Goal: Task Accomplishment & Management: Complete application form

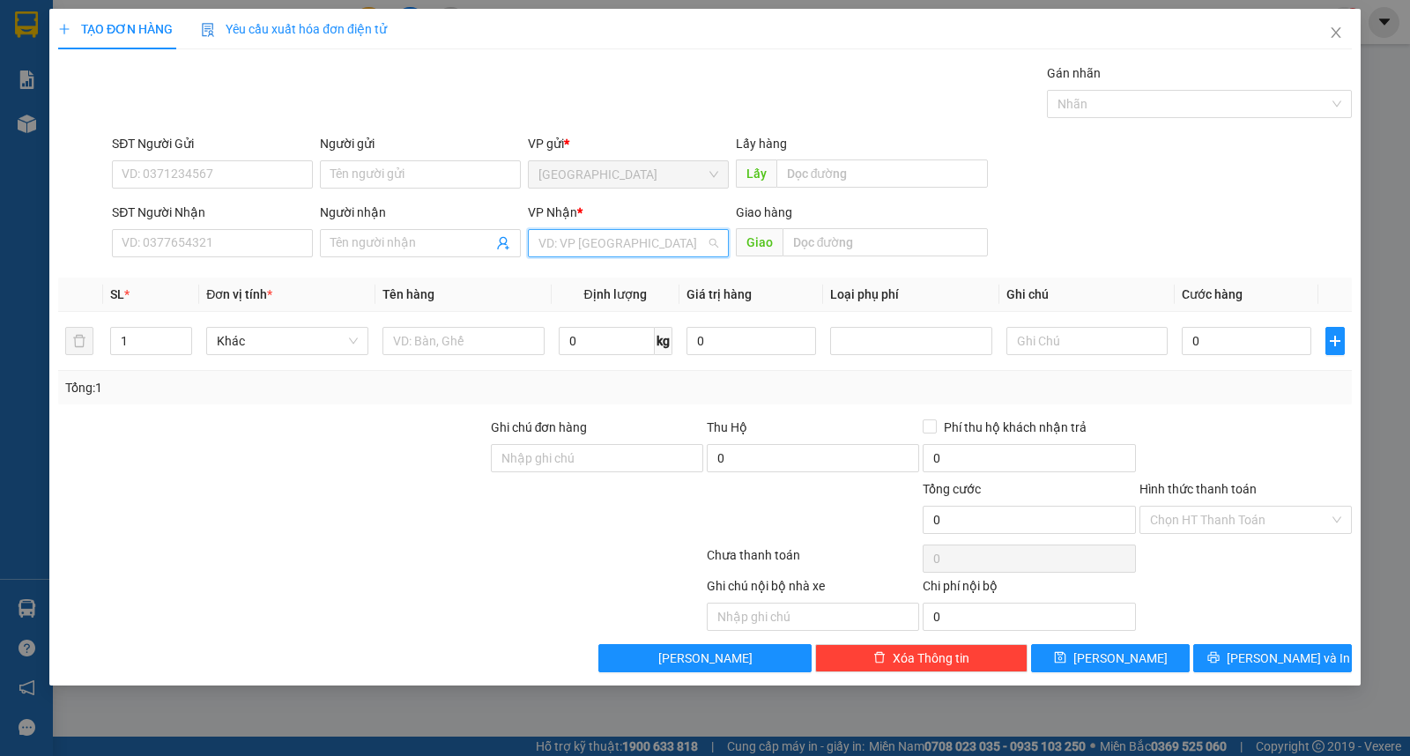
click at [618, 243] on input "search" at bounding box center [621, 243] width 167 height 26
click at [622, 318] on div "Buôn Mê Thuột" at bounding box center [628, 307] width 201 height 28
click at [421, 240] on input "Người nhận" at bounding box center [411, 243] width 162 height 19
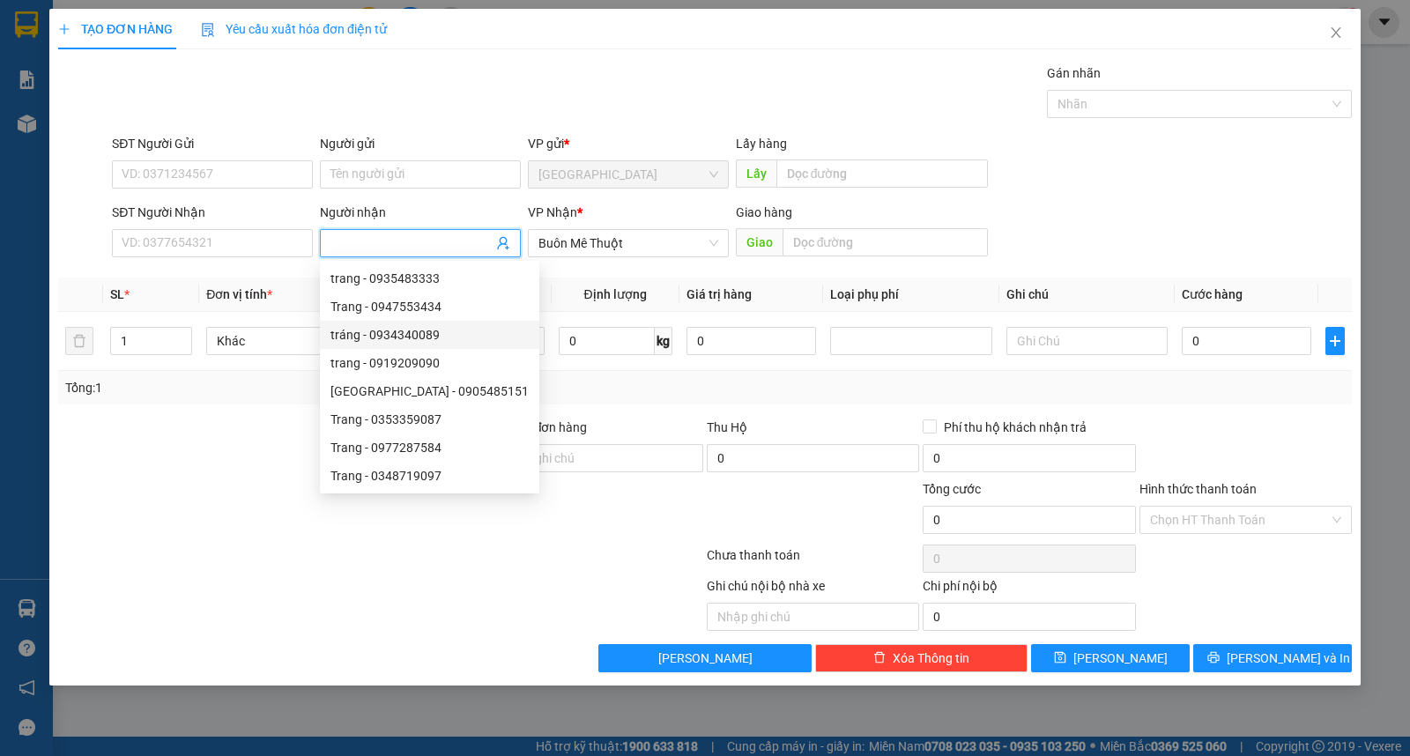
click at [217, 394] on div "Tổng: 1" at bounding box center [305, 387] width 480 height 19
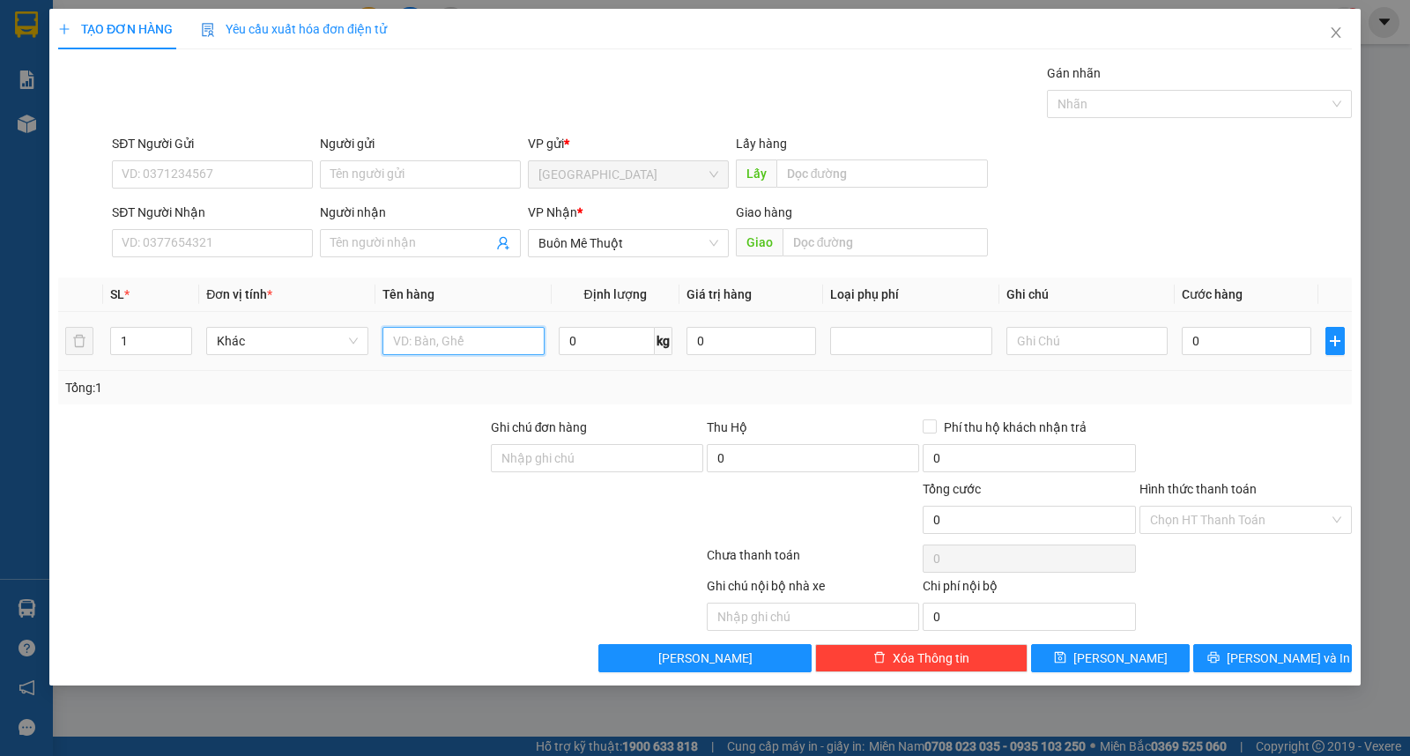
click at [472, 332] on input "text" at bounding box center [463, 341] width 162 height 28
type input "xe máy"
click at [1335, 346] on icon "plus" at bounding box center [1335, 341] width 1 height 11
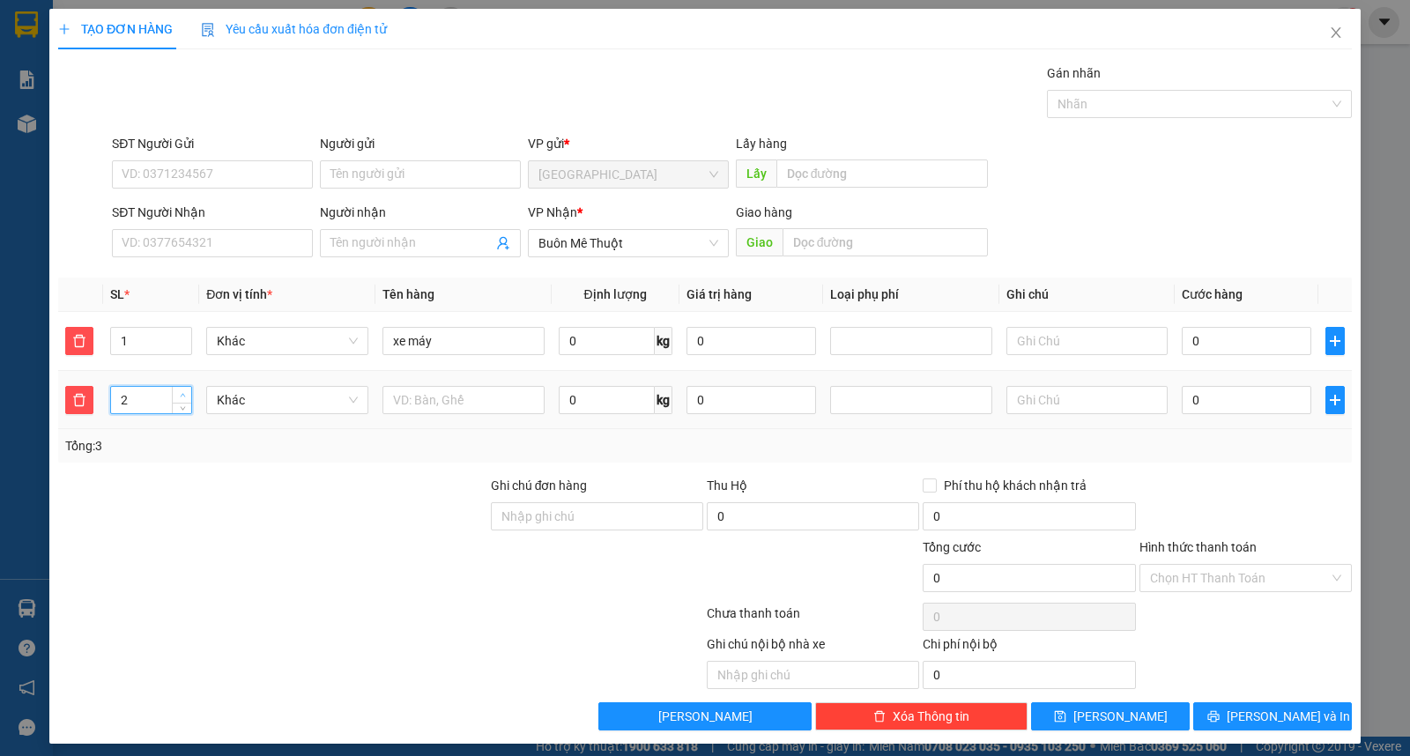
click at [185, 397] on span "up" at bounding box center [182, 395] width 11 height 11
type input "3"
click at [185, 397] on span "up" at bounding box center [182, 395] width 11 height 11
drag, startPoint x: 405, startPoint y: 411, endPoint x: 614, endPoint y: 420, distance: 209.1
click at [407, 411] on input "text" at bounding box center [463, 400] width 162 height 28
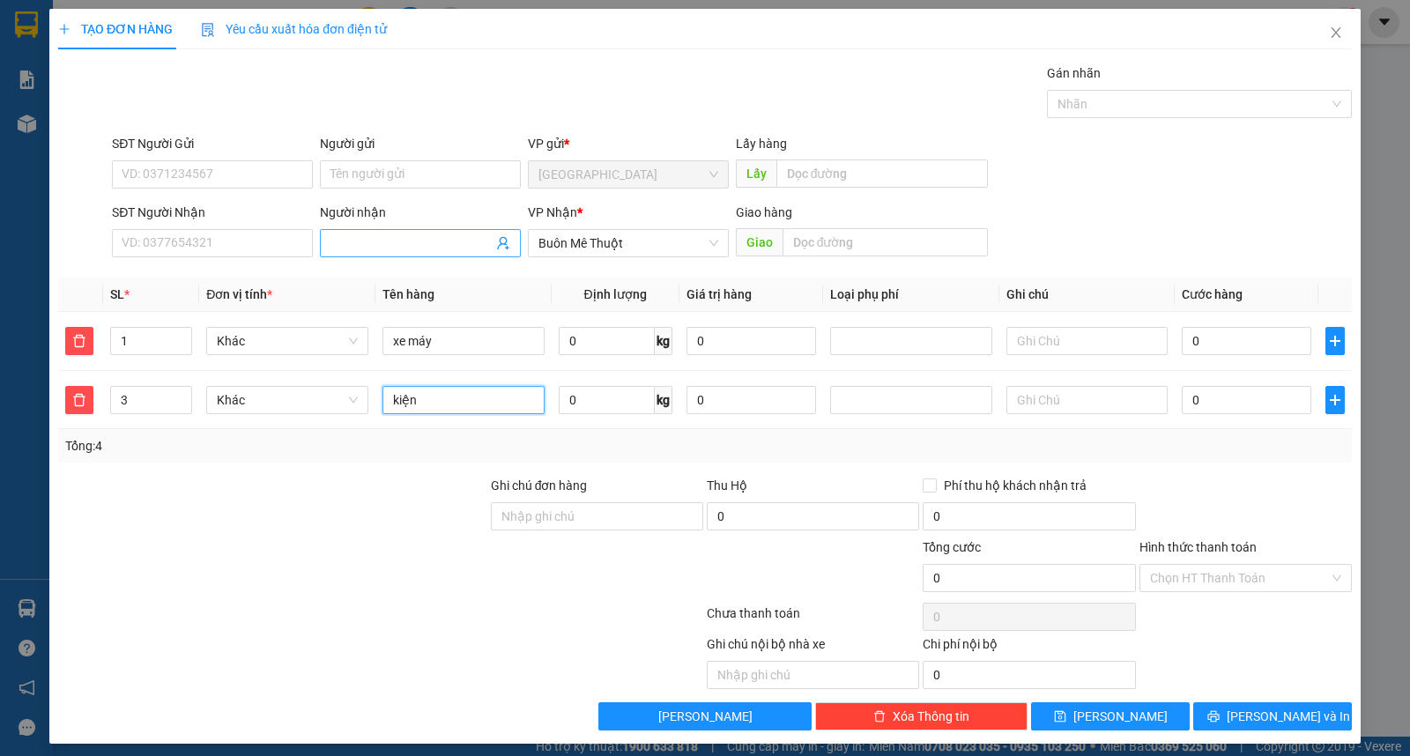
type input "kiện"
click at [404, 250] on input "Người nhận" at bounding box center [411, 243] width 162 height 19
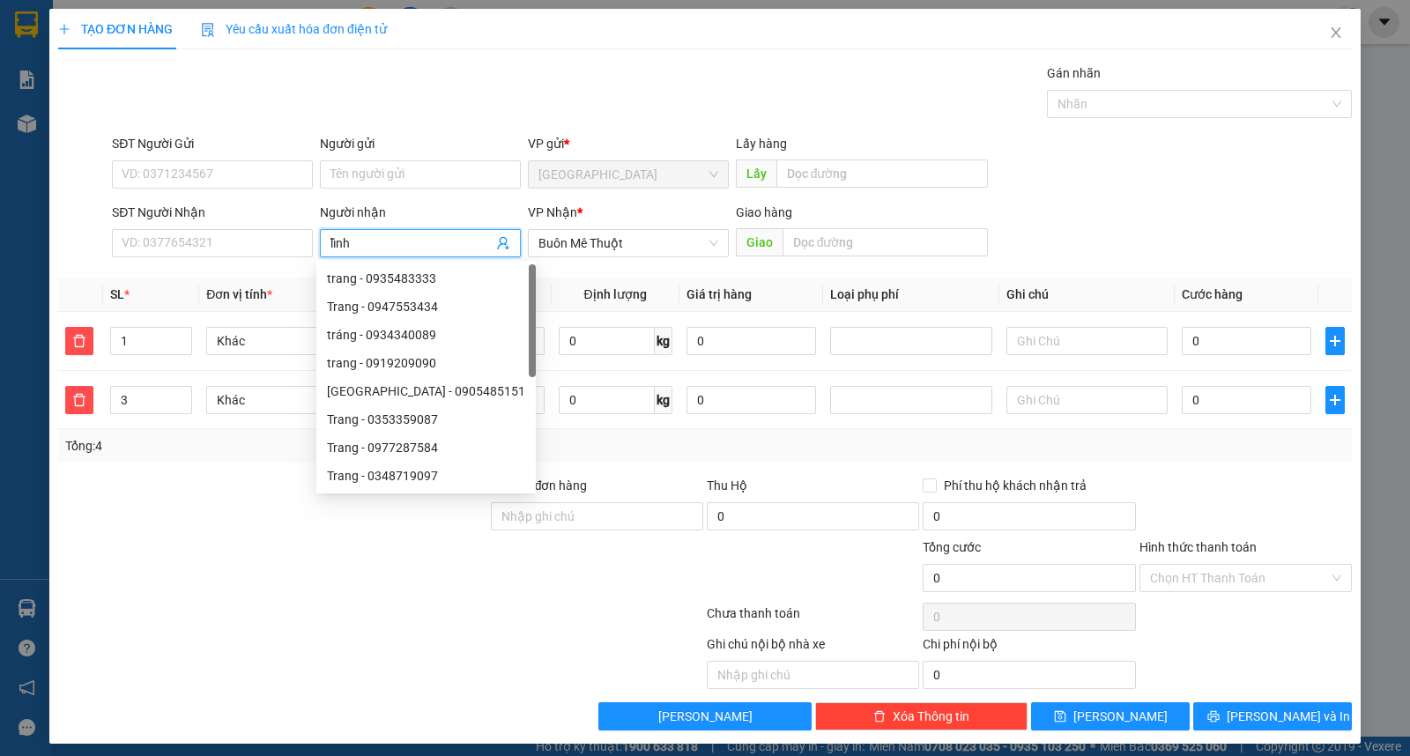
type input "lĩnh"
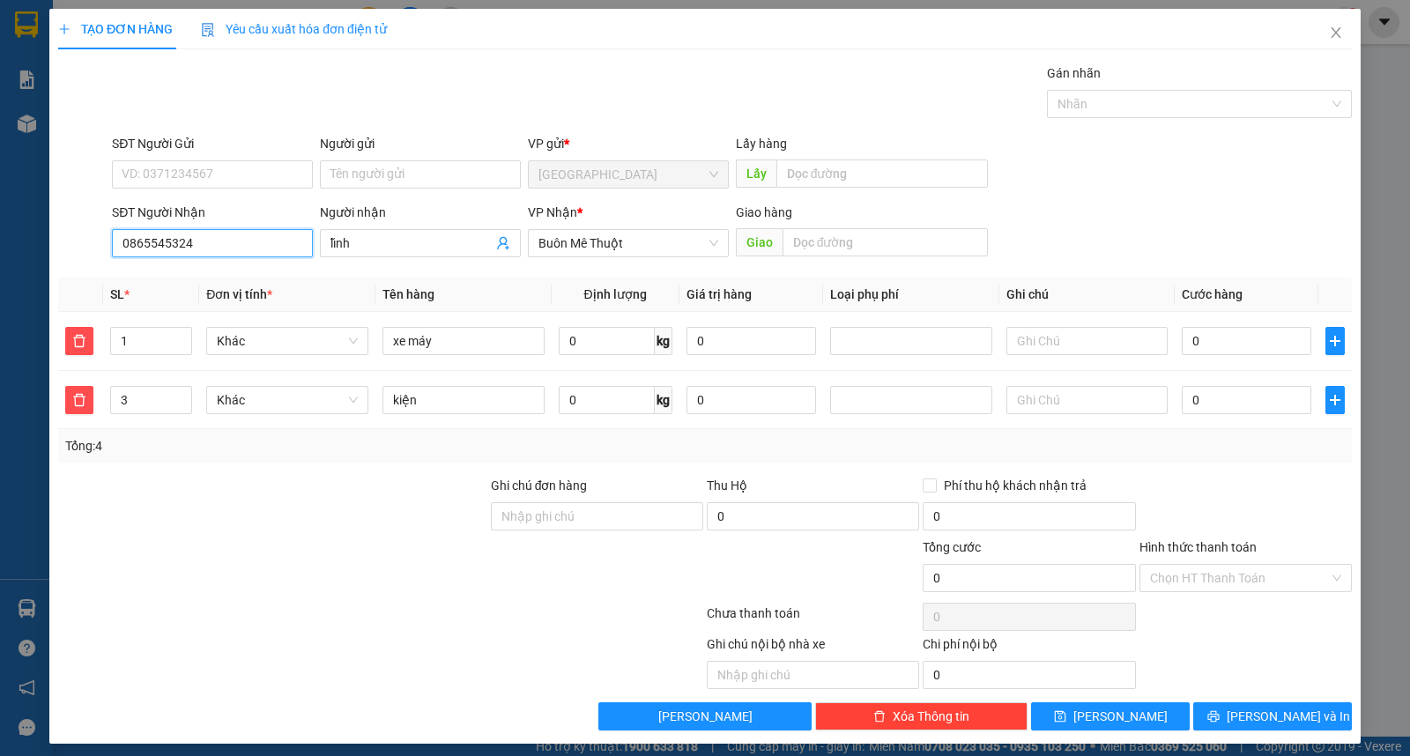
type input "0865545324"
drag, startPoint x: 205, startPoint y: 156, endPoint x: 217, endPoint y: 166, distance: 15.0
click at [205, 155] on div "SĐT Người Gửi" at bounding box center [212, 147] width 201 height 26
click at [222, 168] on input "SĐT Người Gửi" at bounding box center [212, 174] width 201 height 28
click at [384, 175] on input "Người gửi" at bounding box center [420, 174] width 201 height 28
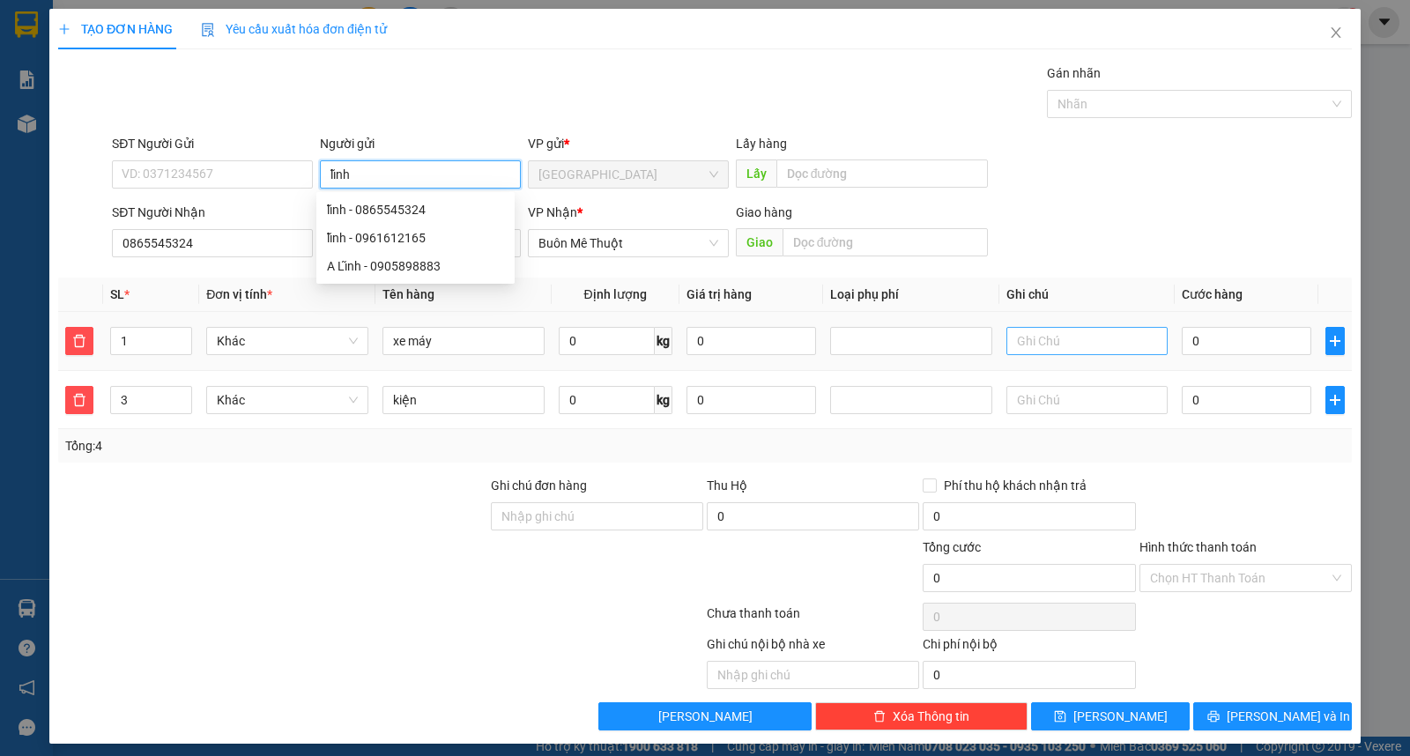
type input "lĩnh"
click at [1073, 330] on input "text" at bounding box center [1087, 341] width 162 height 28
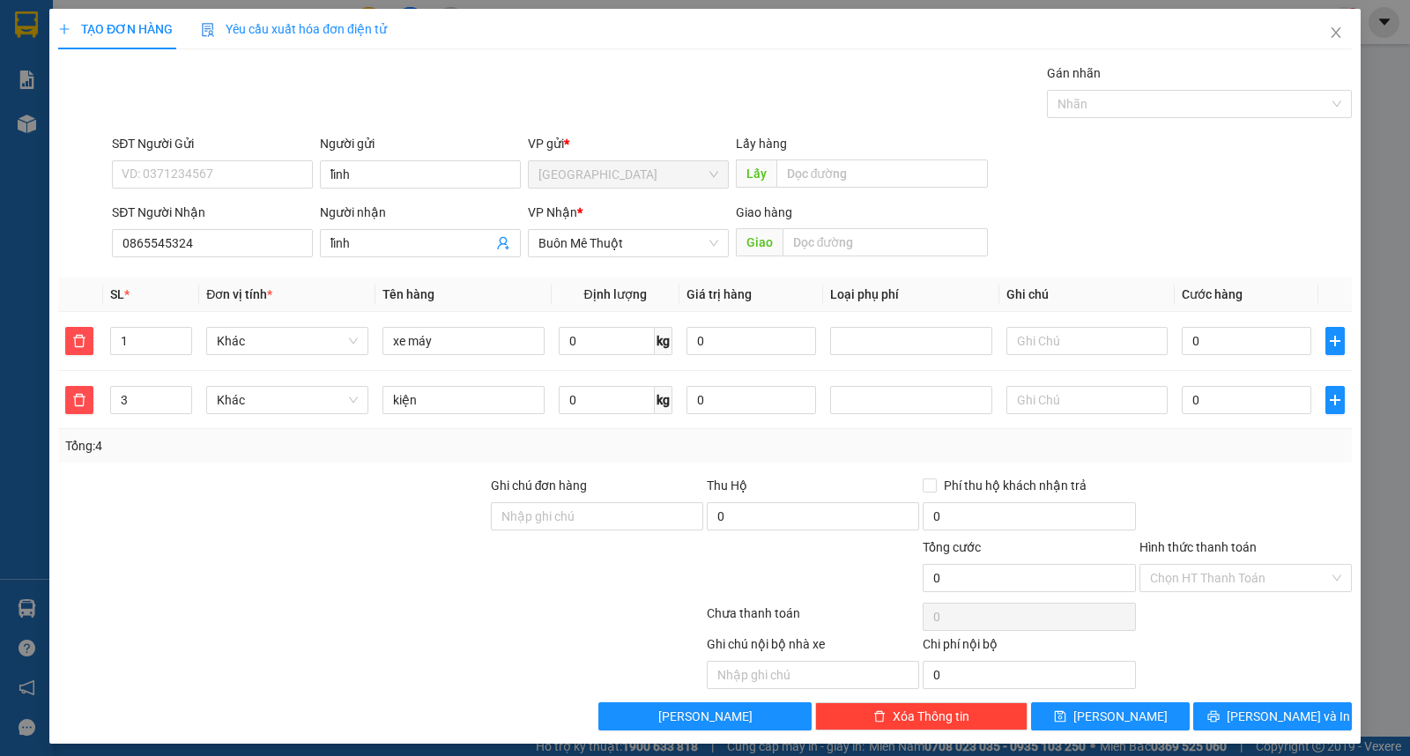
click at [1113, 190] on div "SĐT Người Gửi VD: 0371234567 Người gửi lĩnh VP gửi * [GEOGRAPHIC_DATA] Lấy hàng…" at bounding box center [731, 165] width 1247 height 62
click at [1058, 346] on input "text" at bounding box center [1087, 341] width 162 height 28
type input "47b2-79633"
click at [1250, 729] on button "[PERSON_NAME] và In" at bounding box center [1272, 716] width 159 height 28
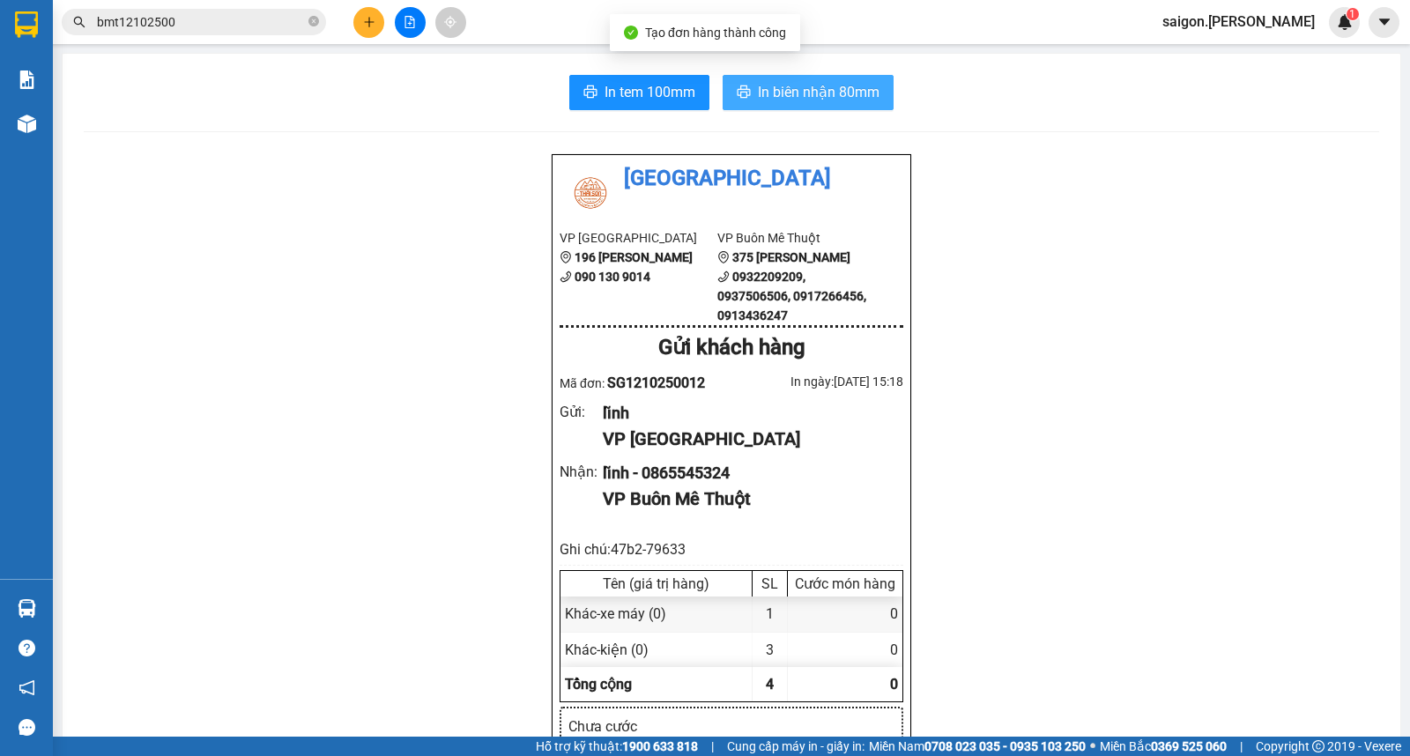
click at [835, 85] on span "In biên nhận 80mm" at bounding box center [819, 92] width 122 height 22
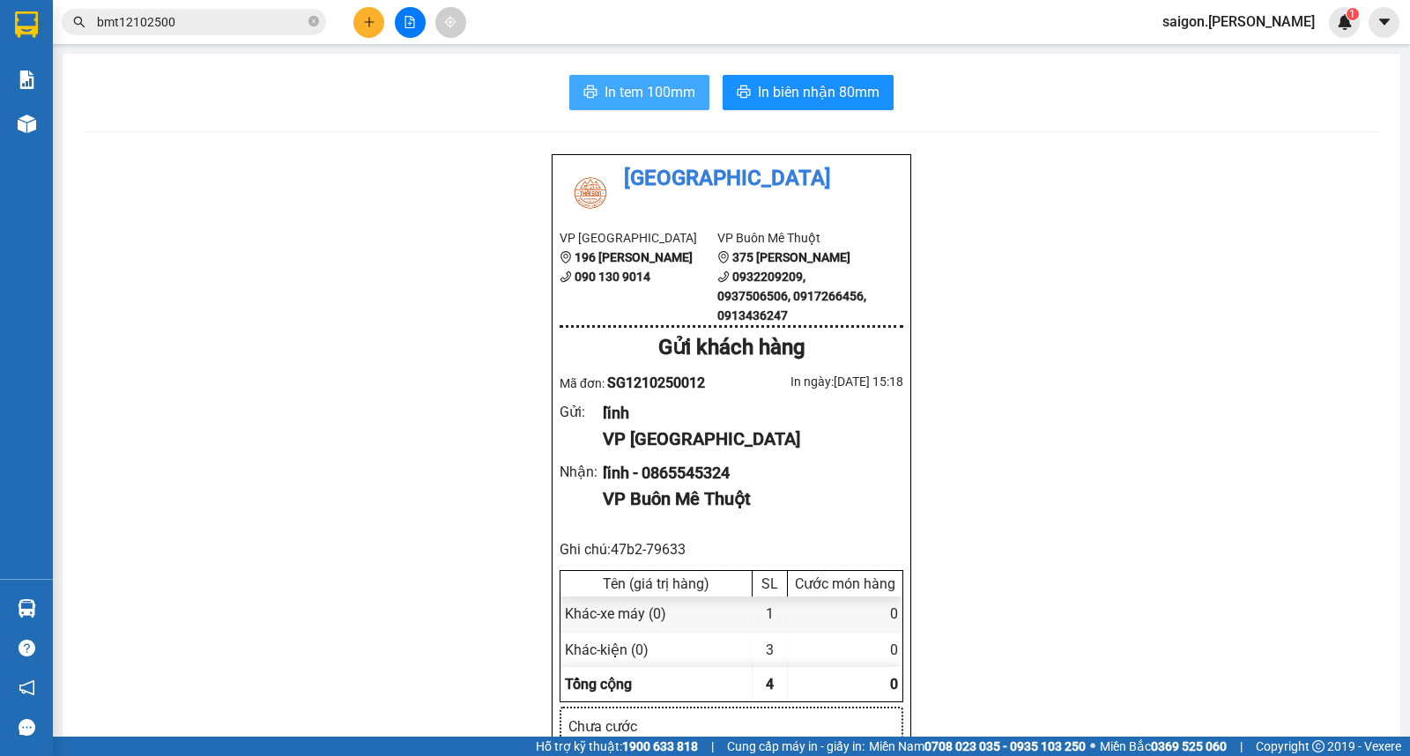
click at [647, 102] on span "In tem 100mm" at bounding box center [650, 92] width 91 height 22
click at [367, 28] on button at bounding box center [368, 22] width 31 height 31
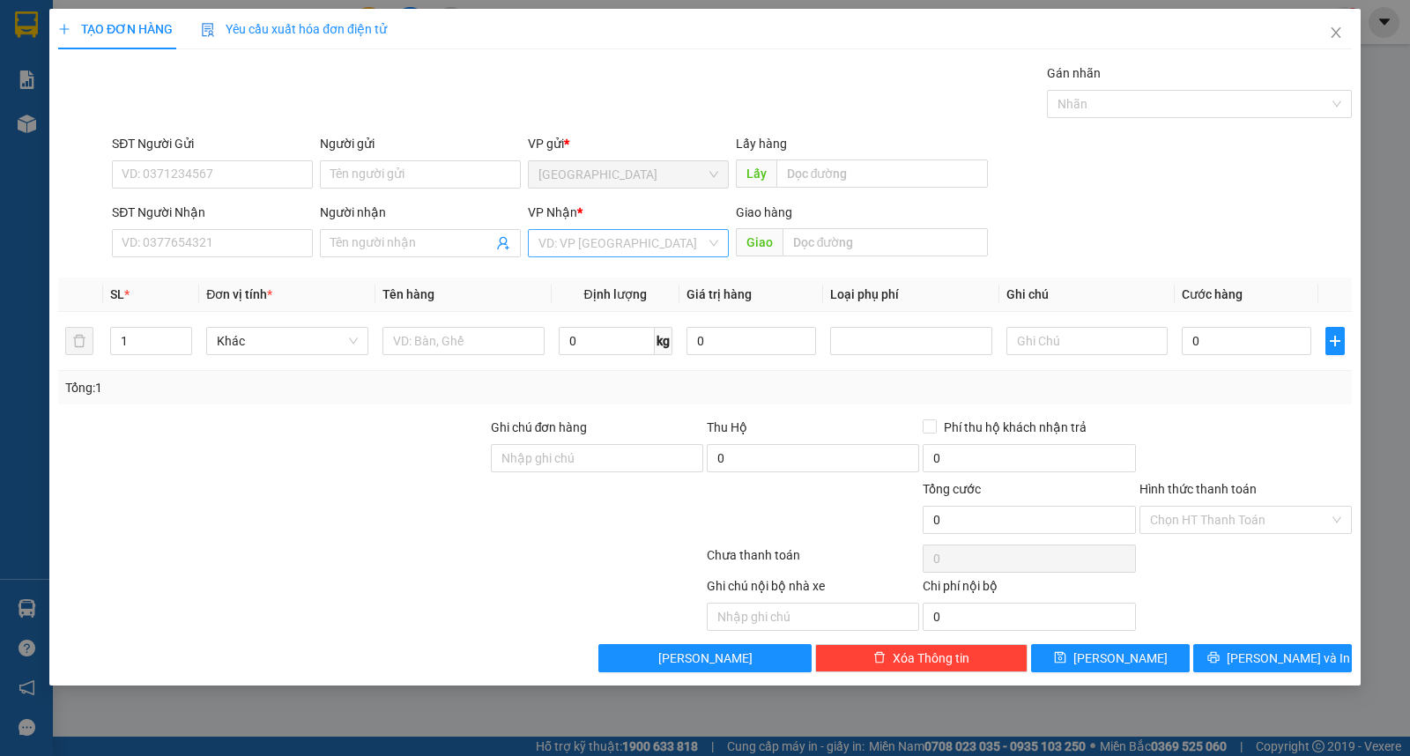
click at [579, 250] on input "search" at bounding box center [621, 243] width 167 height 26
click at [587, 298] on div "Buôn Mê Thuột" at bounding box center [628, 306] width 180 height 19
click at [409, 189] on div "Người gửi Tên người gửi" at bounding box center [420, 165] width 201 height 62
click at [411, 179] on input "Người gửi" at bounding box center [420, 174] width 201 height 28
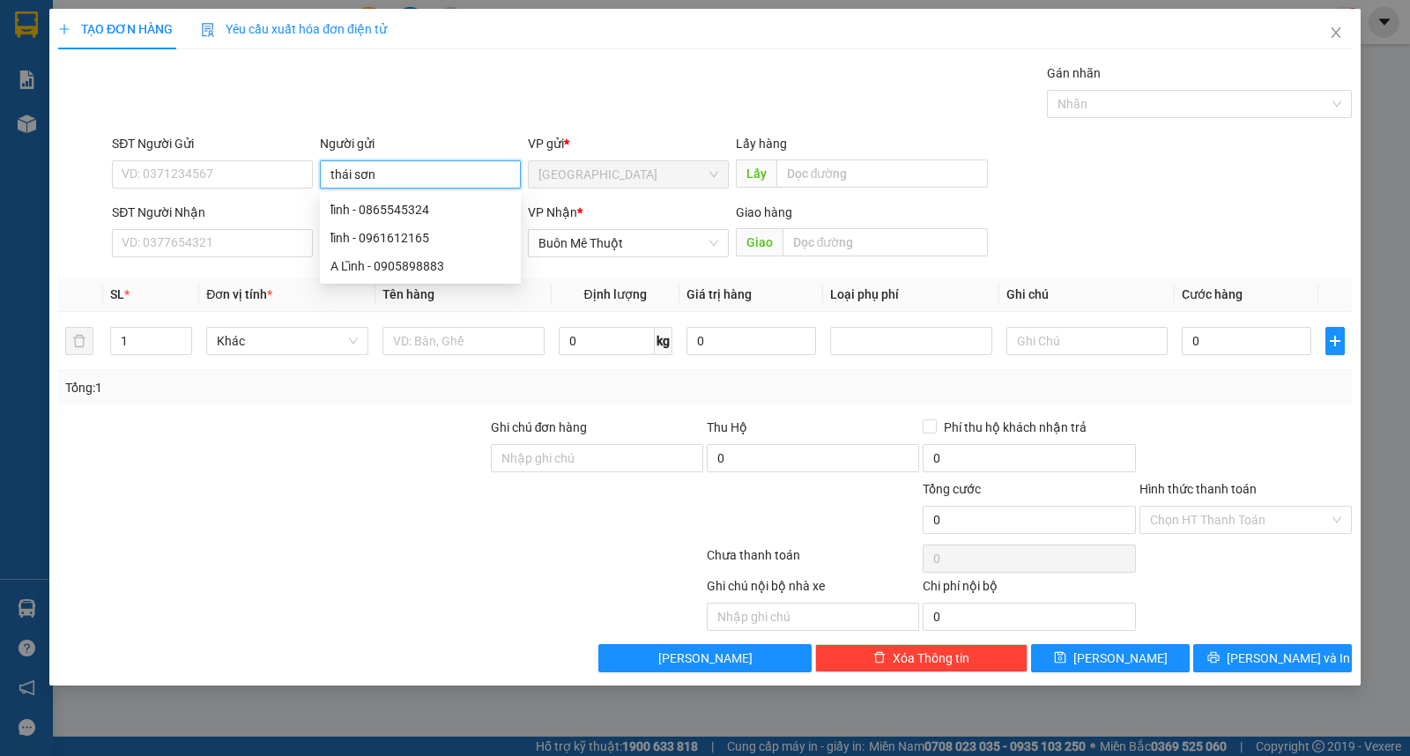
type input "thái sơn"
type input "giác đức"
type input "thùng"
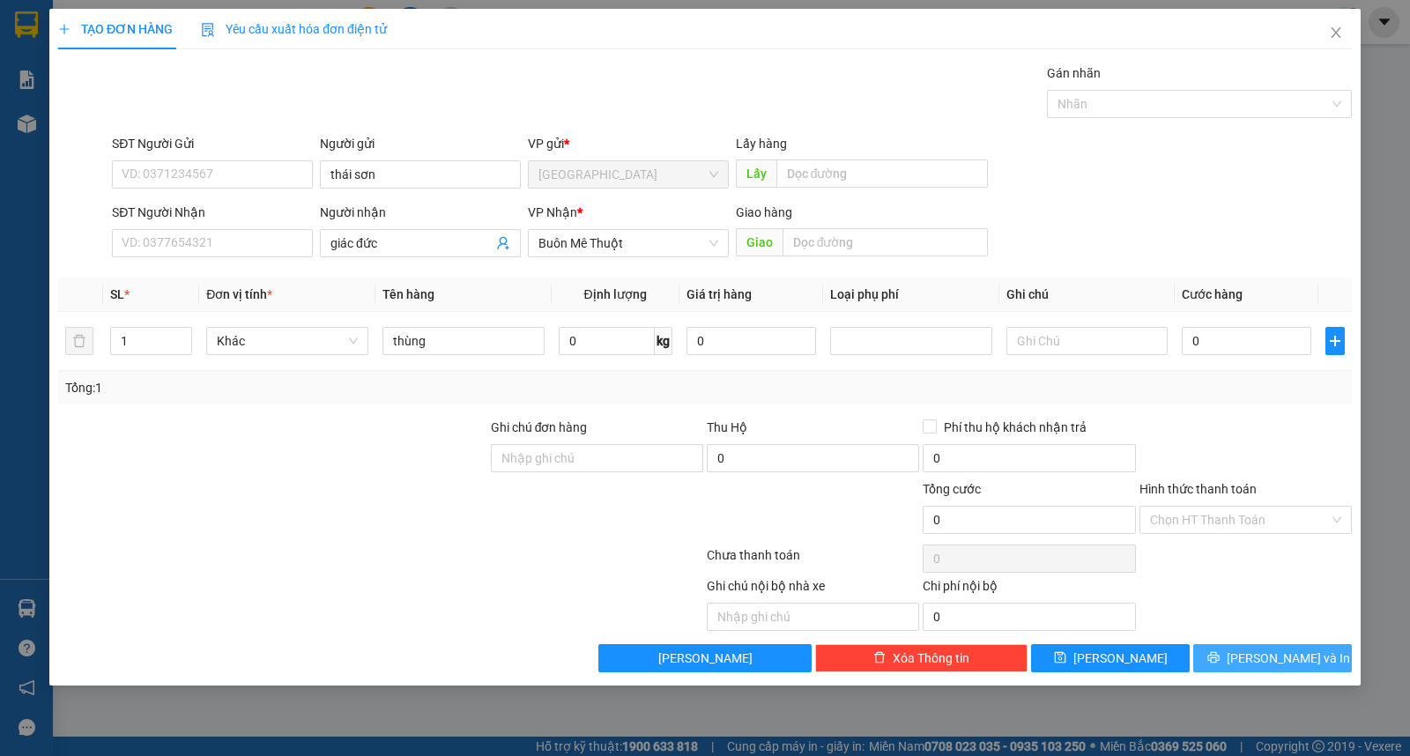
click at [1250, 646] on div "Transit Pickup Surcharge Ids Transit Deliver Surcharge Ids Transit Deliver Surc…" at bounding box center [705, 367] width 1294 height 609
drag, startPoint x: 1265, startPoint y: 650, endPoint x: 1316, endPoint y: 576, distance: 90.7
click at [1270, 650] on span "[PERSON_NAME] và In" at bounding box center [1288, 658] width 123 height 19
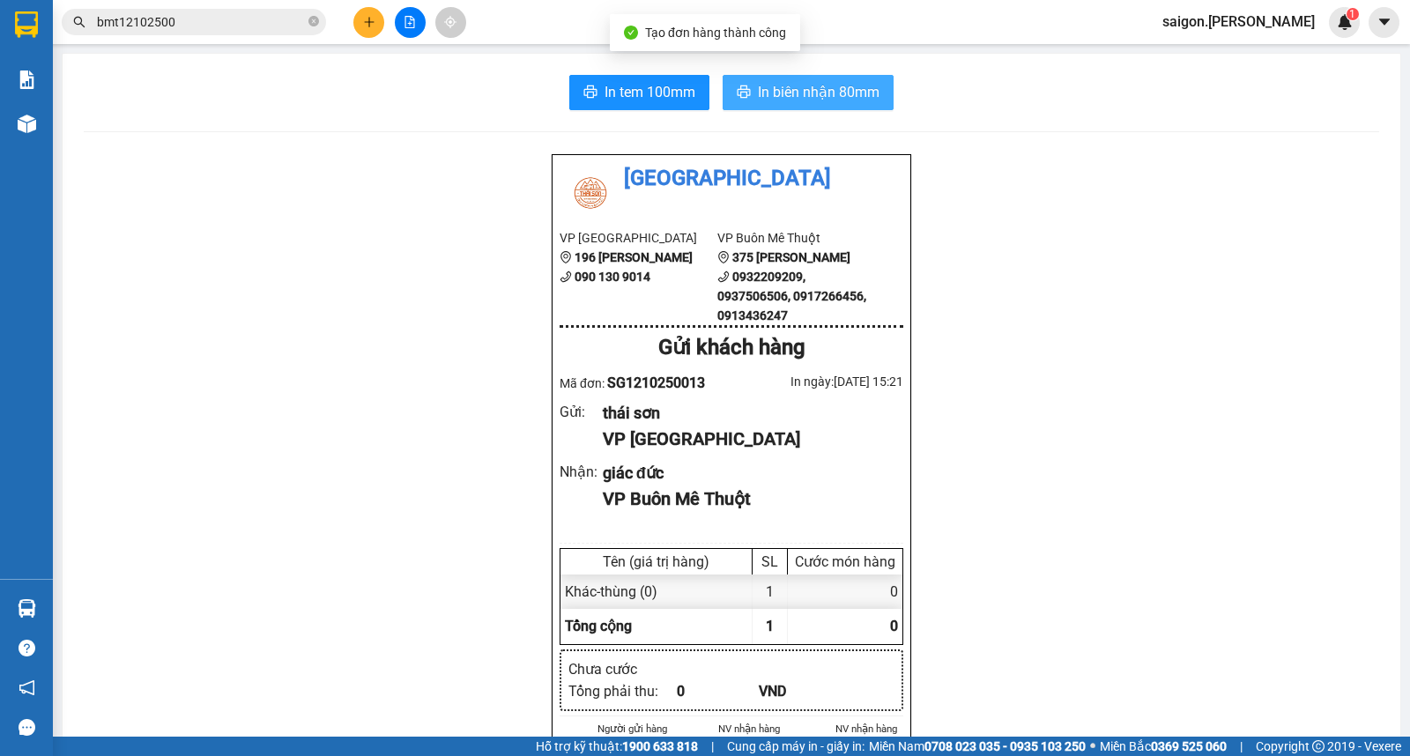
click at [791, 92] on span "In biên nhận 80mm" at bounding box center [819, 92] width 122 height 22
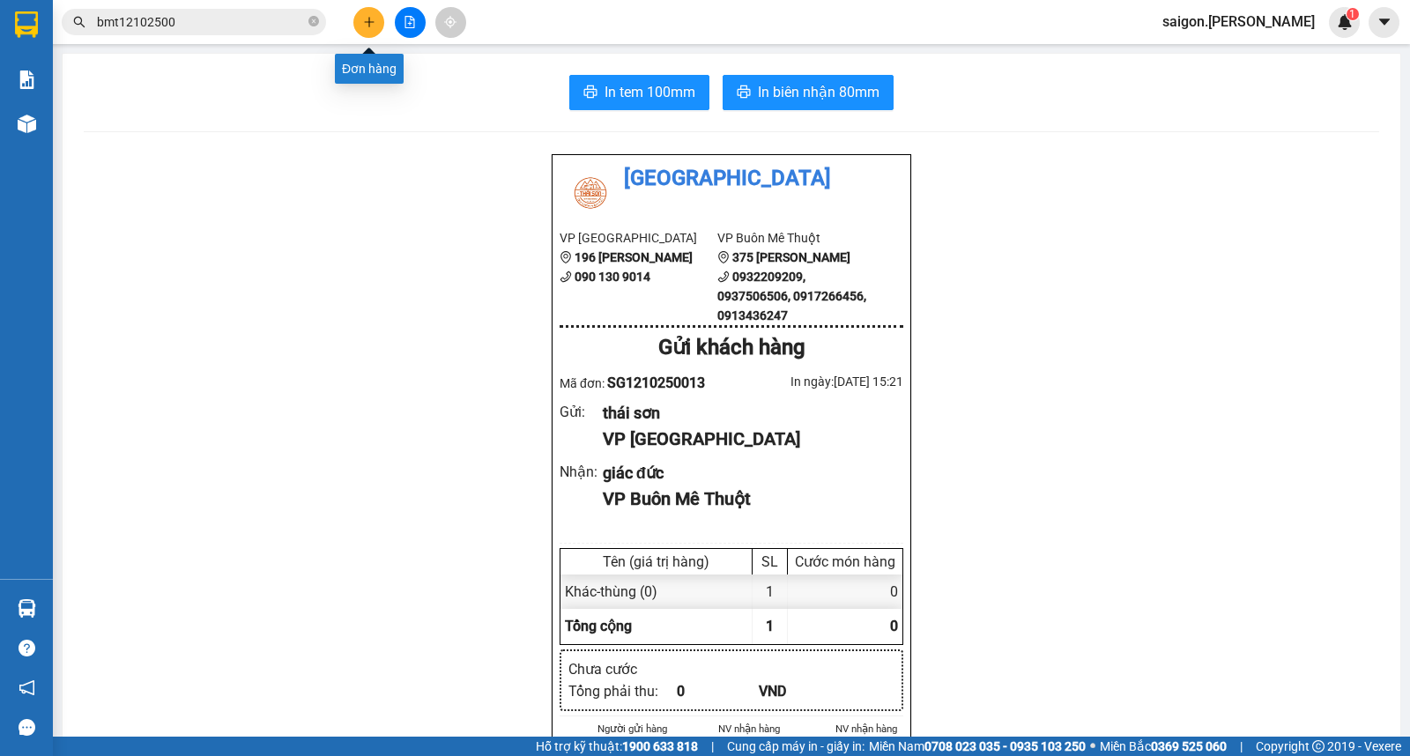
click at [374, 18] on icon "plus" at bounding box center [369, 22] width 12 height 12
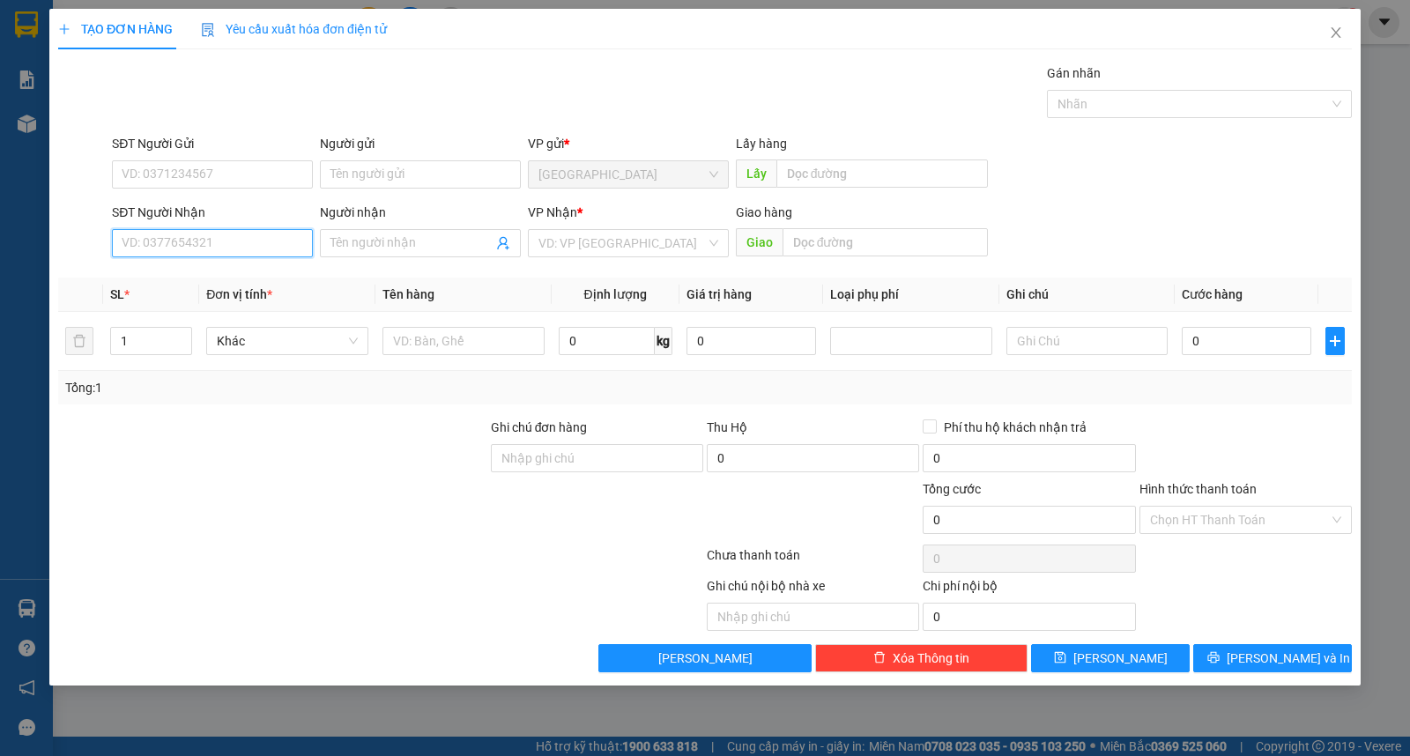
click at [242, 245] on input "SĐT Người Nhận" at bounding box center [212, 243] width 201 height 28
type input "0328538590"
type input "khánh"
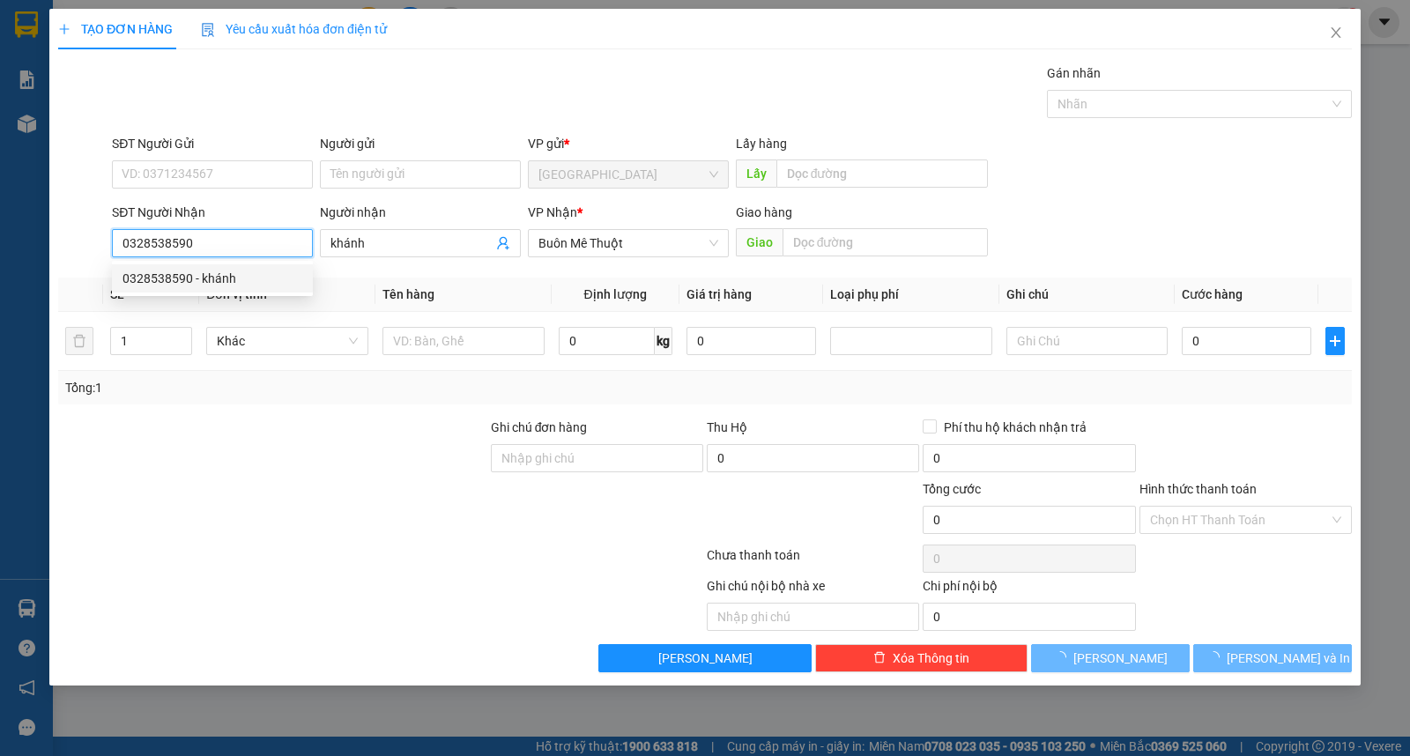
type input "30.000"
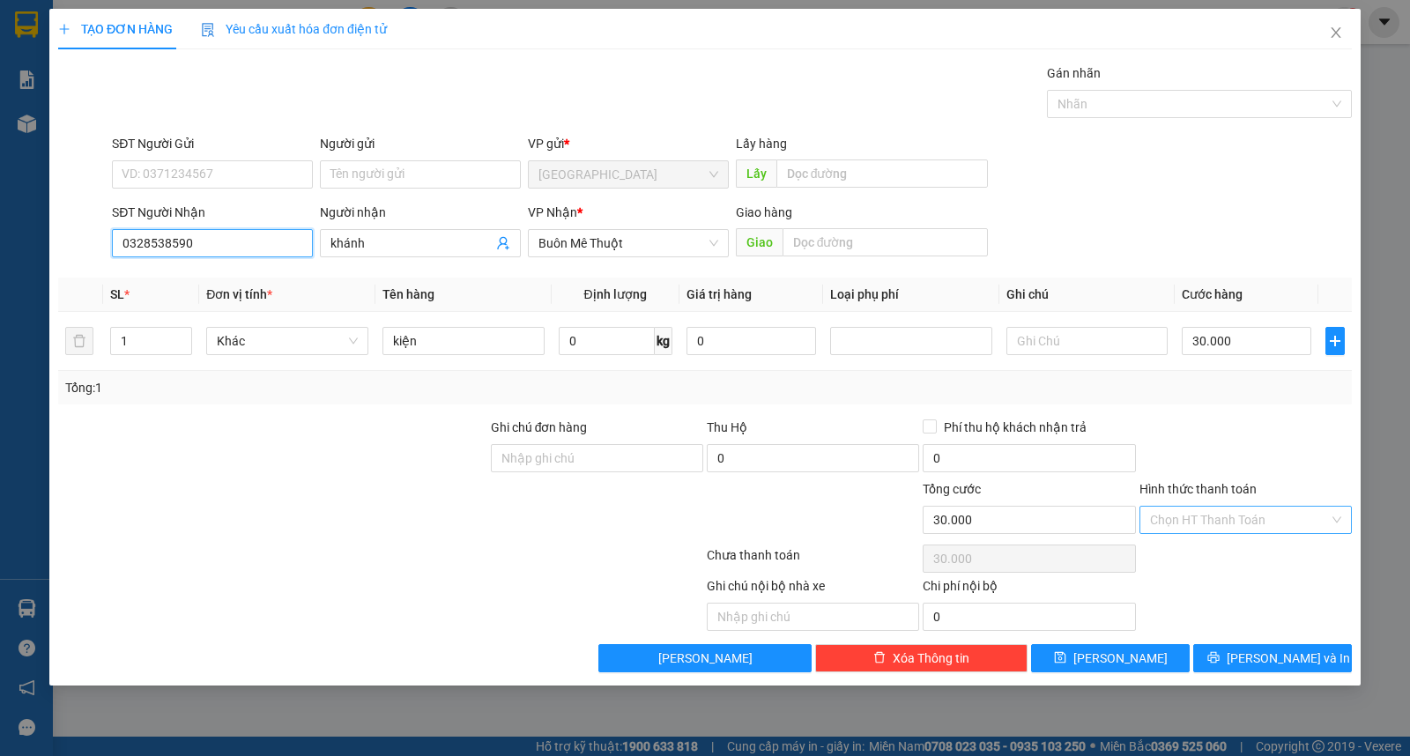
type input "0328538590"
drag, startPoint x: 1202, startPoint y: 512, endPoint x: 1208, endPoint y: 520, distance: 10.0
click at [1205, 515] on input "Hình thức thanh toán" at bounding box center [1239, 520] width 179 height 26
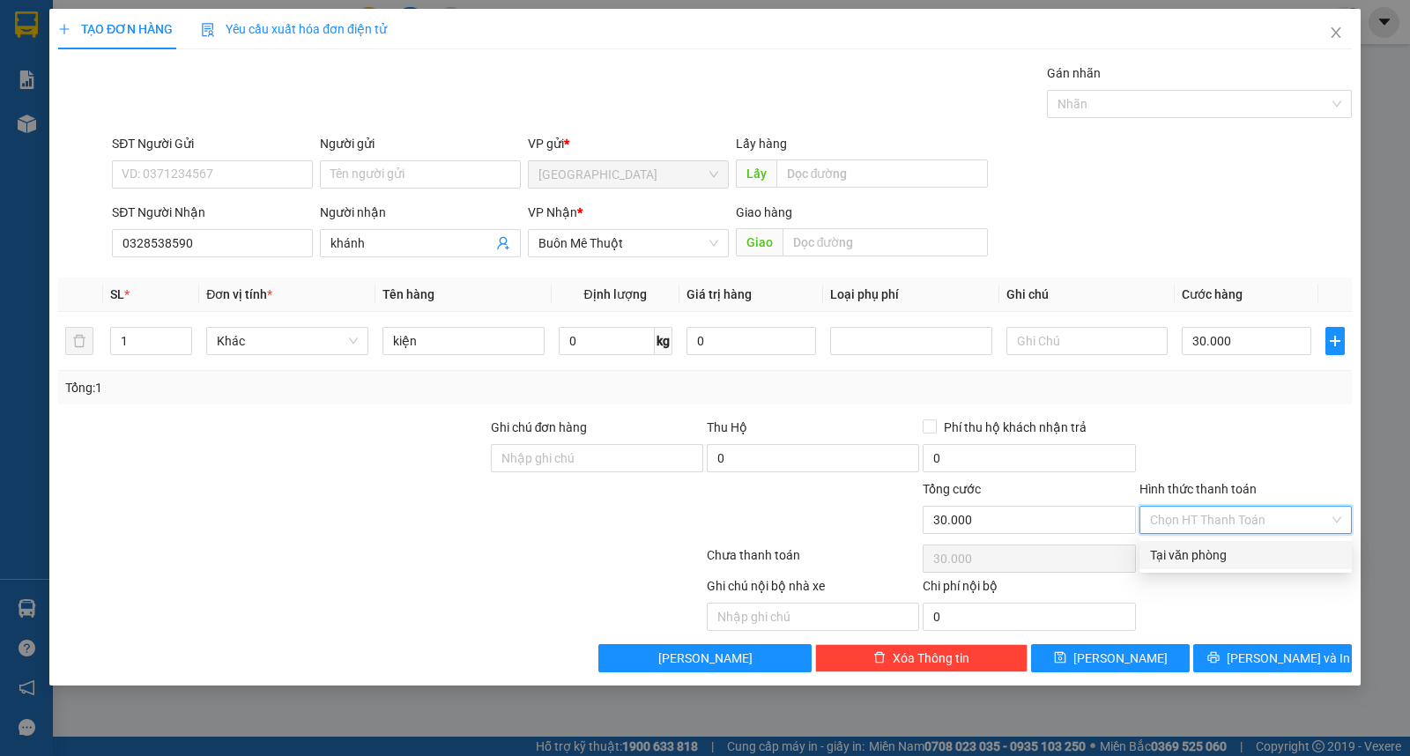
click at [1236, 560] on div "Tại văn phòng" at bounding box center [1245, 555] width 191 height 19
type input "0"
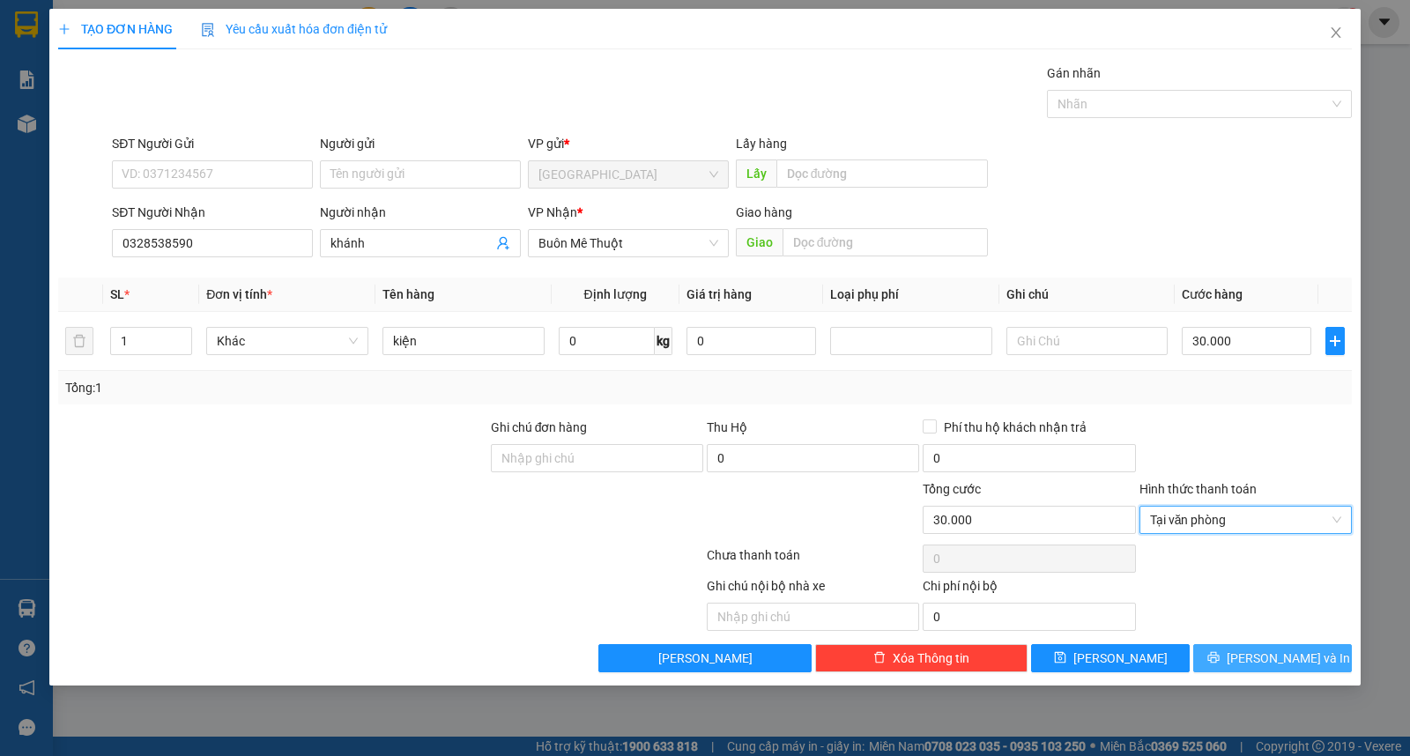
click at [1267, 657] on span "[PERSON_NAME] và In" at bounding box center [1288, 658] width 123 height 19
